Goal: Information Seeking & Learning: Learn about a topic

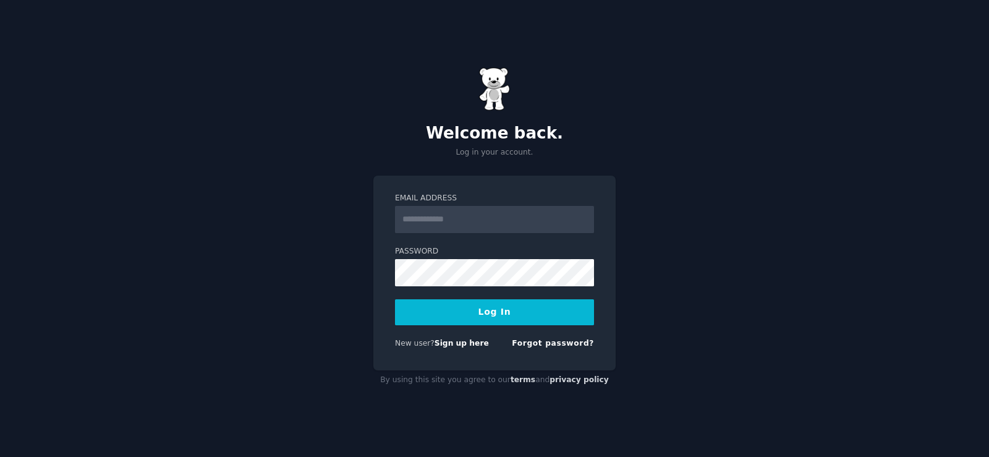
click at [531, 222] on input "Email Address" at bounding box center [494, 219] width 199 height 27
click at [522, 218] on input "Email Address" at bounding box center [494, 219] width 199 height 27
type input "**********"
click at [503, 308] on button "Log In" at bounding box center [494, 312] width 199 height 26
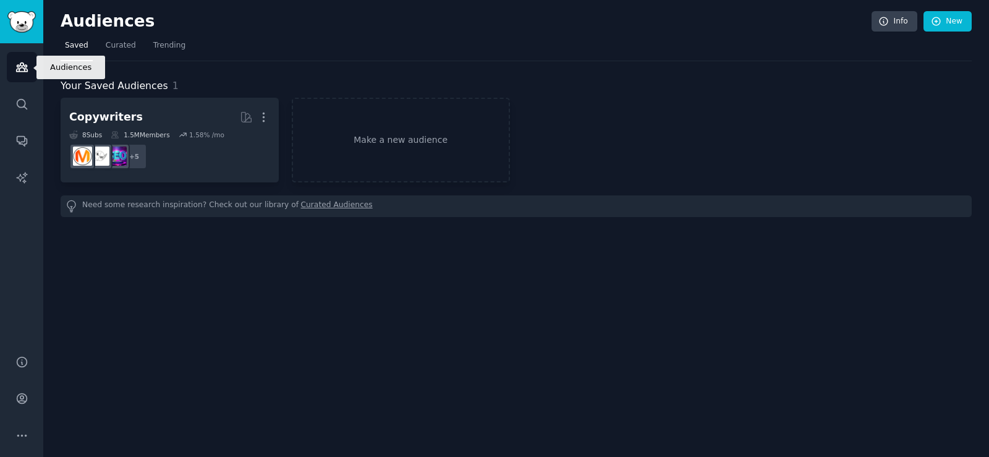
click at [22, 70] on icon "Sidebar" at bounding box center [21, 67] width 13 height 13
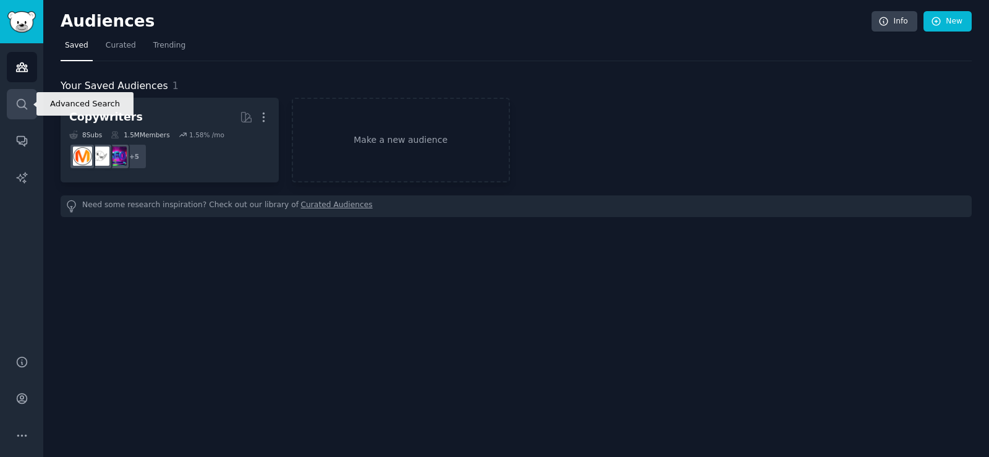
click at [23, 107] on icon "Sidebar" at bounding box center [22, 104] width 10 height 10
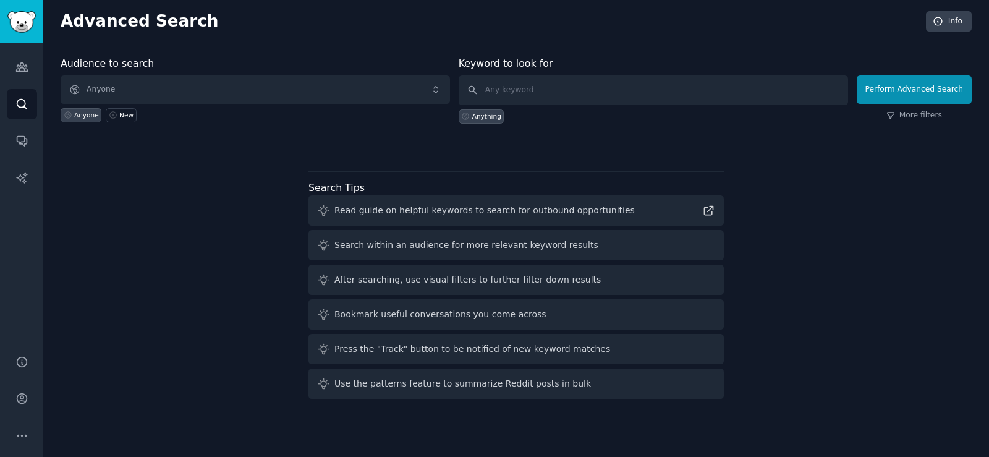
click at [530, 245] on div "Search within an audience for more relevant keyword results" at bounding box center [466, 245] width 264 height 13
click at [21, 104] on icon "Sidebar" at bounding box center [21, 104] width 13 height 13
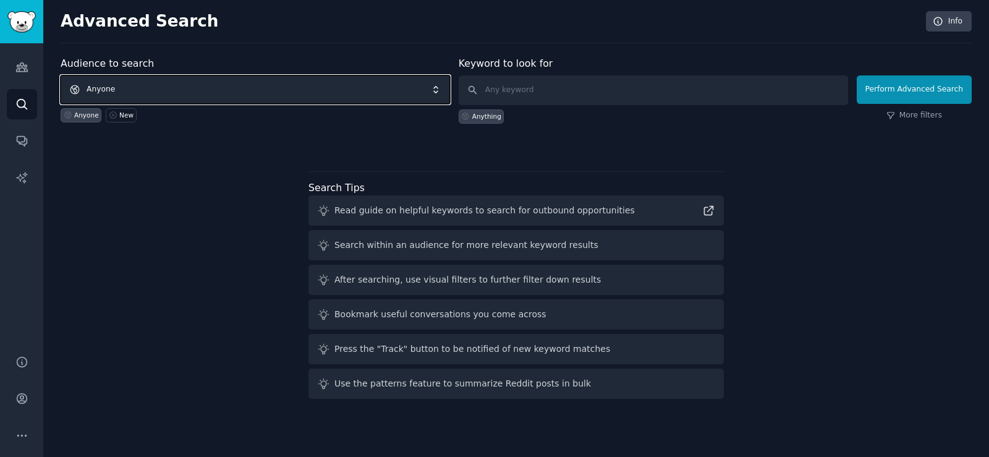
click at [152, 90] on span "Anyone" at bounding box center [255, 89] width 389 height 28
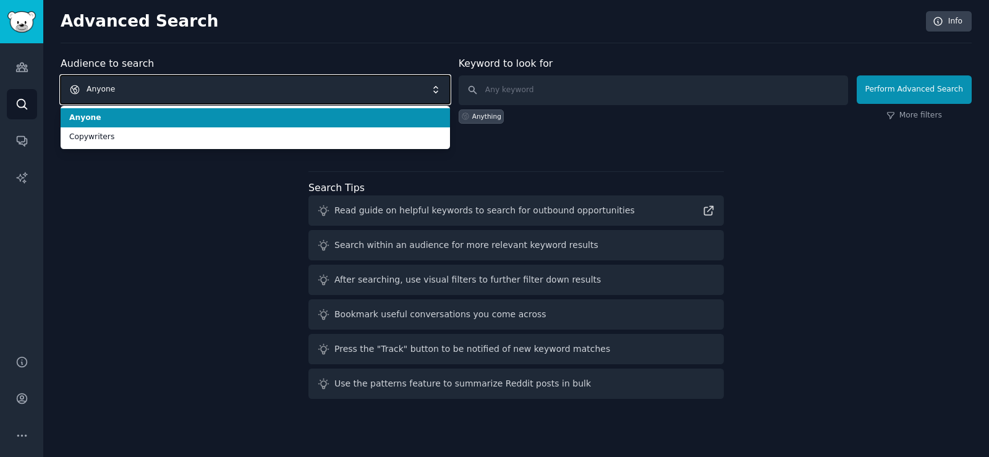
click at [152, 90] on span "Anyone" at bounding box center [255, 89] width 389 height 28
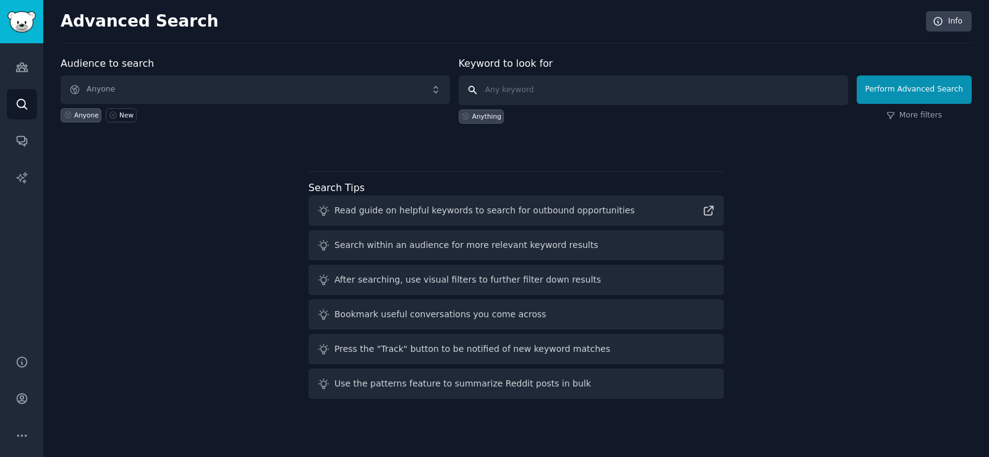
click at [546, 91] on input "text" at bounding box center [653, 90] width 389 height 30
type input "how"
click at [915, 94] on button "Perform Advanced Search" at bounding box center [914, 89] width 115 height 28
